Goal: Information Seeking & Learning: Check status

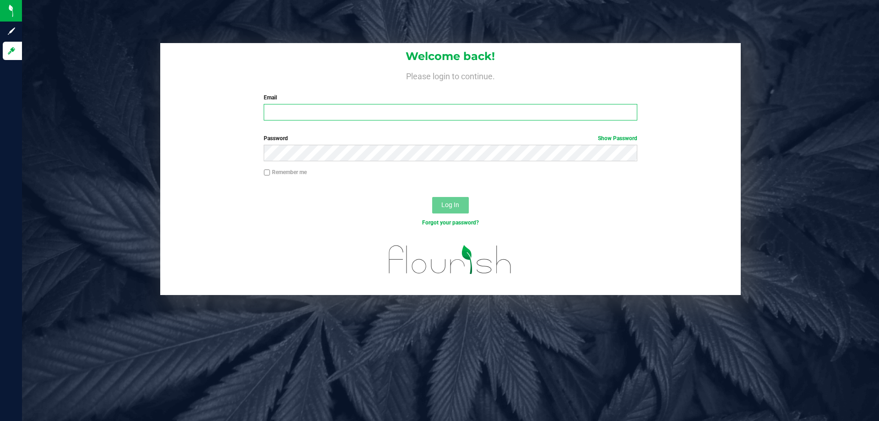
click at [410, 119] on input "Email" at bounding box center [450, 112] width 373 height 16
type input "[EMAIL_ADDRESS][DOMAIN_NAME]"
click at [432, 197] on button "Log In" at bounding box center [450, 205] width 37 height 16
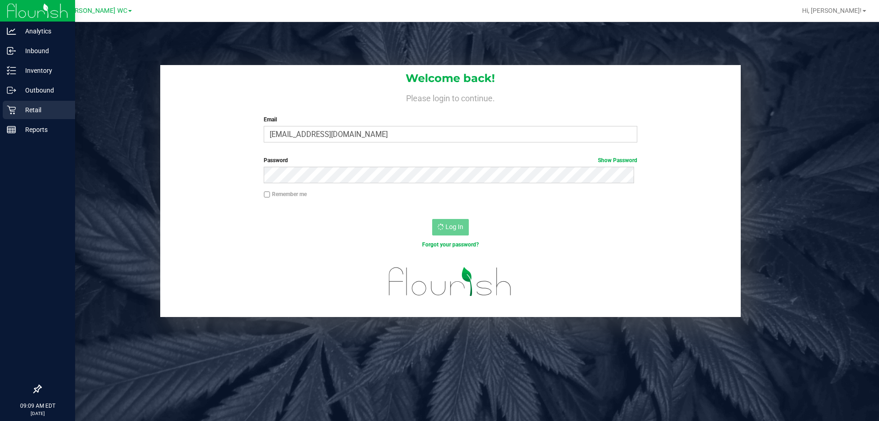
click at [13, 119] on link "Retail" at bounding box center [37, 111] width 75 height 20
click at [50, 76] on div "Inventory" at bounding box center [39, 70] width 72 height 18
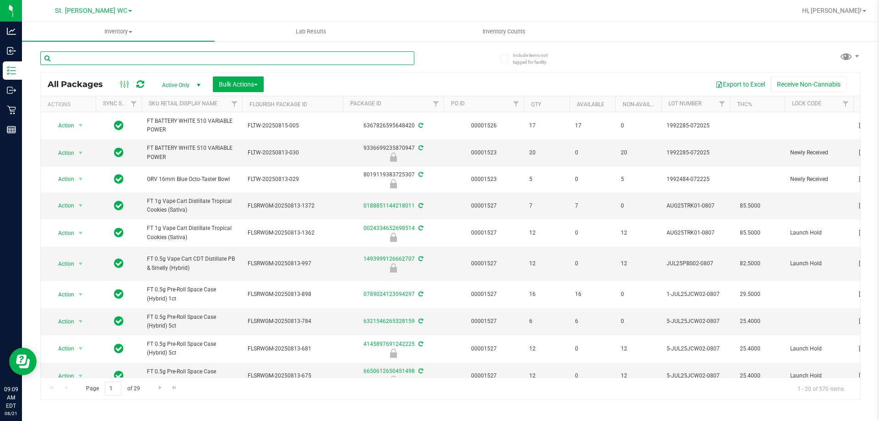
click at [59, 63] on input "text" at bounding box center [227, 58] width 374 height 14
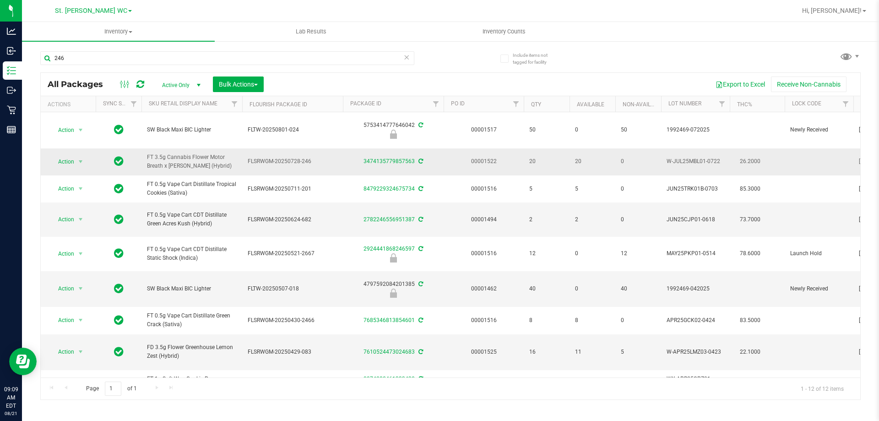
click at [184, 163] on span "FT 3.5g Cannabis Flower Motor Breath x Mike Larry (Hybrid)" at bounding box center [192, 161] width 90 height 17
copy tr "FT 3.5g Cannabis Flower Motor Breath x Mike Larry (Hybrid)"
click at [189, 64] on input "246" at bounding box center [227, 58] width 374 height 14
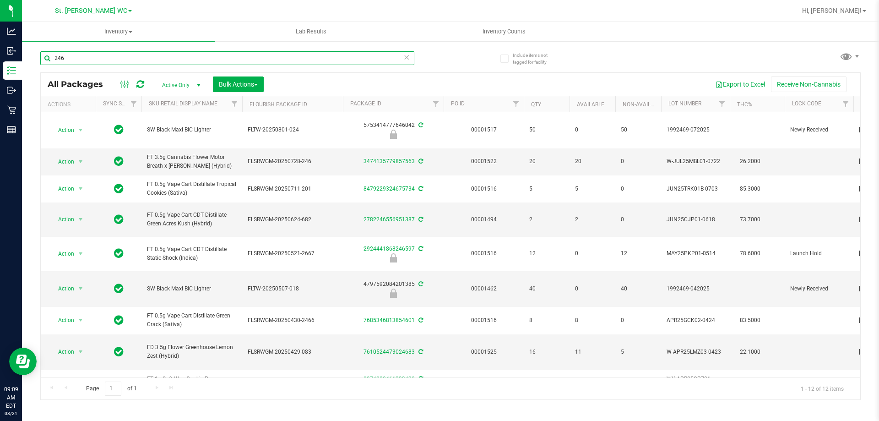
click at [189, 64] on input "246" at bounding box center [227, 58] width 374 height 14
paste input "FT 3.5g Cannabis Flower Motor Breath x Mike Larry (Hybrid)"
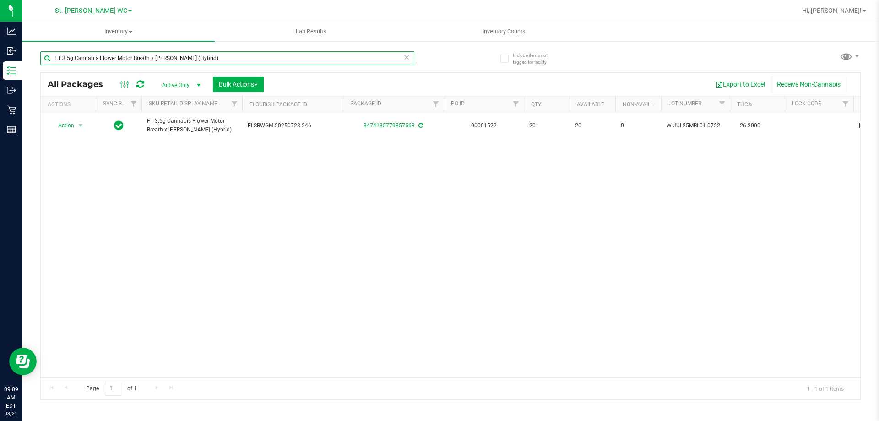
type input "FT 3.5g Cannabis Flower Motor Breath x Mike Larry (Hybrid)"
click at [205, 190] on div "Action Action Adjust qty Create package Edit attributes Global inventory Locate…" at bounding box center [450, 244] width 819 height 265
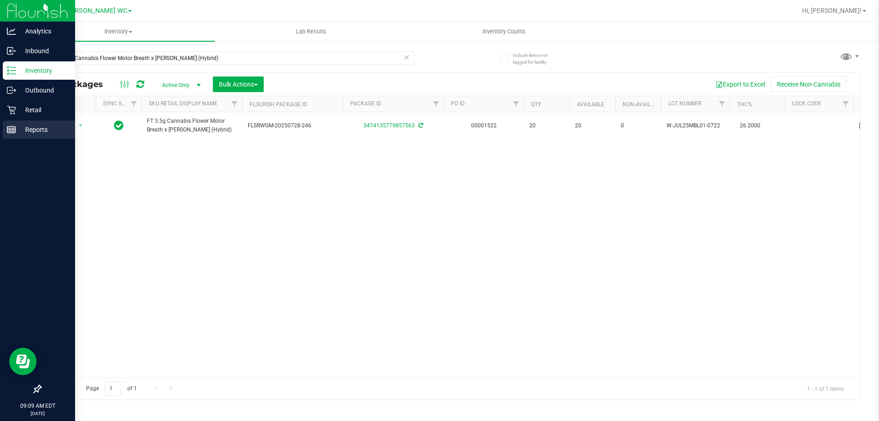
click at [22, 121] on div "Reports" at bounding box center [39, 129] width 72 height 18
click at [27, 113] on p "Retail" at bounding box center [43, 109] width 55 height 11
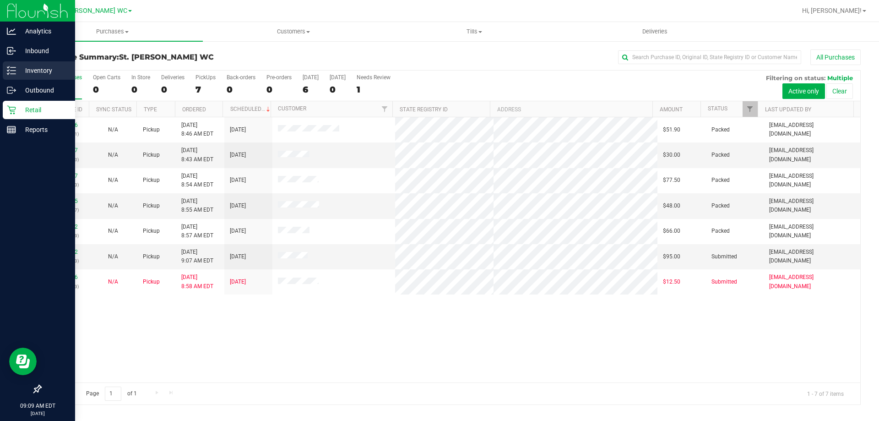
click at [49, 72] on p "Inventory" at bounding box center [43, 70] width 55 height 11
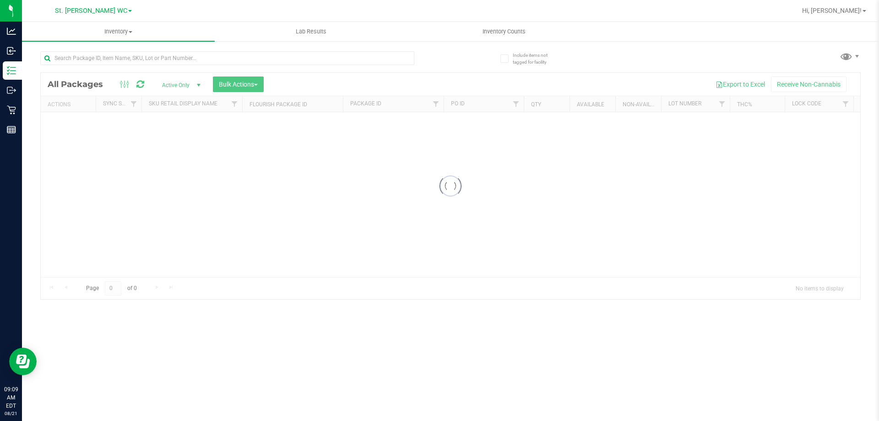
click at [114, 70] on div at bounding box center [227, 61] width 374 height 21
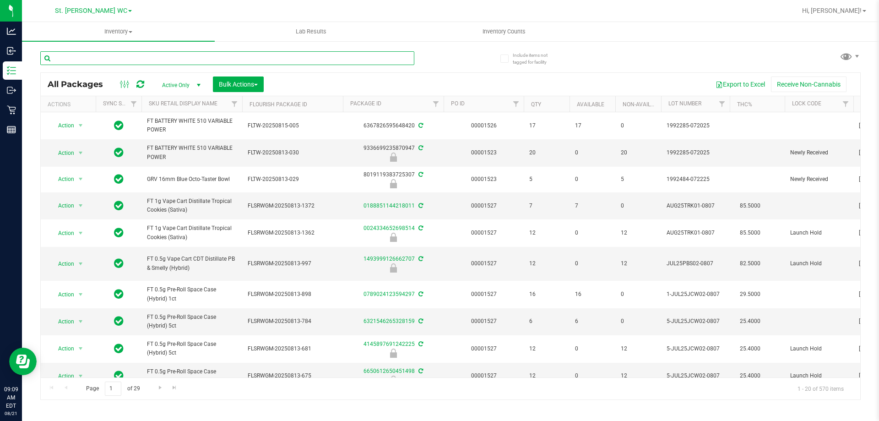
click at [99, 56] on input "text" at bounding box center [227, 58] width 374 height 14
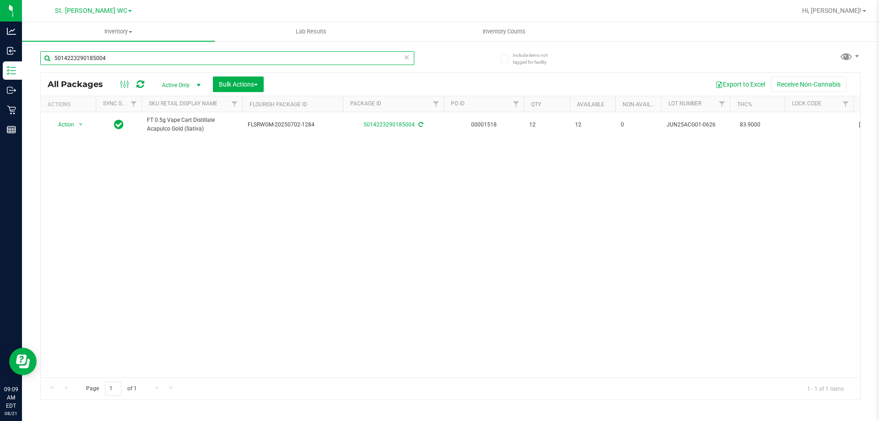
click at [129, 59] on input "5014223290185004" at bounding box center [227, 58] width 374 height 14
click at [130, 59] on input "5014223290185004" at bounding box center [227, 58] width 374 height 14
type input "6216470028988087"
